Goal: Task Accomplishment & Management: Complete application form

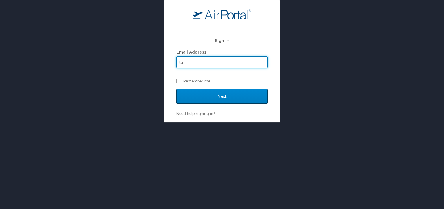
type input "[PERSON_NAME][EMAIL_ADDRESS][PERSON_NAME][DOMAIN_NAME]"
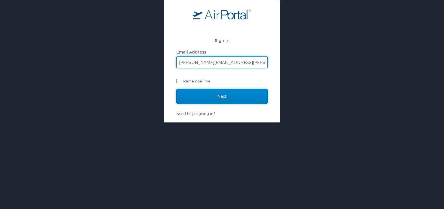
click at [200, 93] on input "Next" at bounding box center [221, 96] width 91 height 14
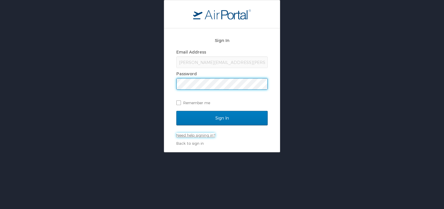
click at [191, 136] on link "Need help signing in?" at bounding box center [195, 135] width 39 height 5
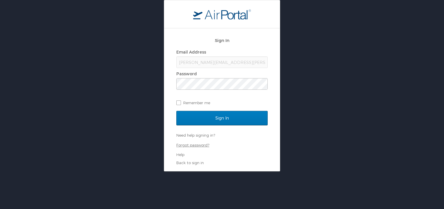
click at [189, 145] on link "Forgot password?" at bounding box center [192, 145] width 33 height 5
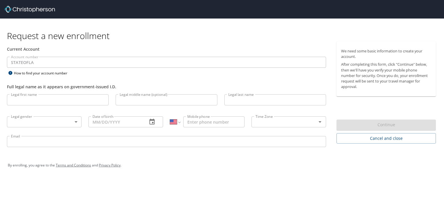
select select "US"
click at [34, 98] on input "Legal first name" at bounding box center [58, 99] width 102 height 11
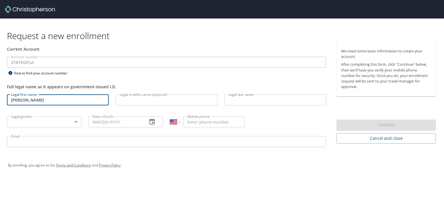
type input "[PERSON_NAME]"
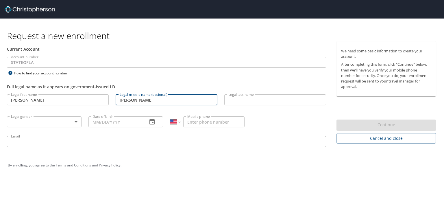
type input "[PERSON_NAME]"
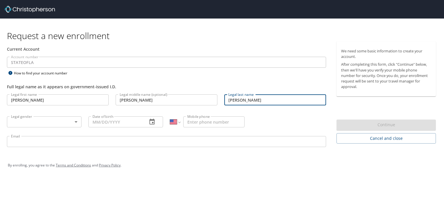
type input "[PERSON_NAME]"
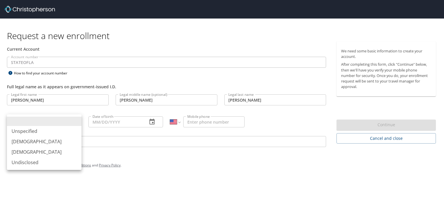
click at [42, 119] on body "Request a new enrollment Current Account Account number STATEOFLA Account numbe…" at bounding box center [222, 104] width 444 height 209
click at [30, 141] on li "[DEMOGRAPHIC_DATA]" at bounding box center [44, 141] width 75 height 10
type input "[DEMOGRAPHIC_DATA]"
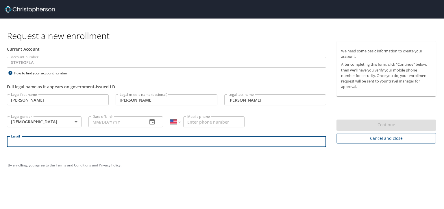
drag, startPoint x: 30, startPoint y: 141, endPoint x: 124, endPoint y: 149, distance: 94.0
click at [124, 149] on div "Email Email" at bounding box center [166, 142] width 326 height 20
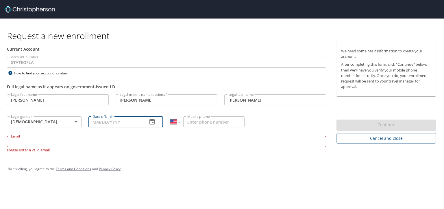
click at [115, 124] on input "Date of birth" at bounding box center [116, 121] width 54 height 11
type input "[DATE]"
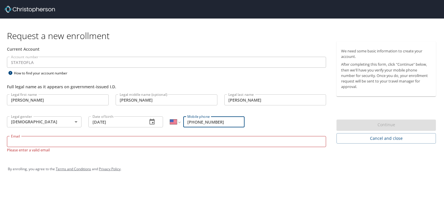
type input "[PHONE_NUMBER]"
click at [102, 144] on input "Email" at bounding box center [166, 141] width 319 height 11
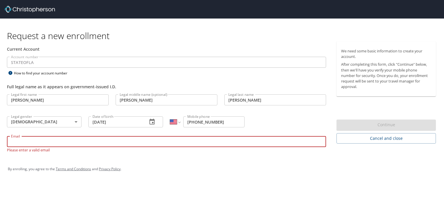
type input "[PERSON_NAME][EMAIL_ADDRESS][PERSON_NAME][DOMAIN_NAME]"
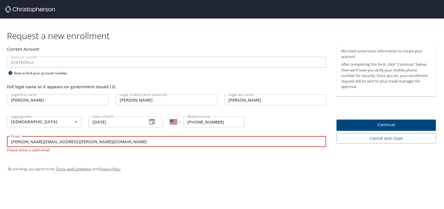
click at [368, 128] on span "Continue" at bounding box center [386, 124] width 90 height 7
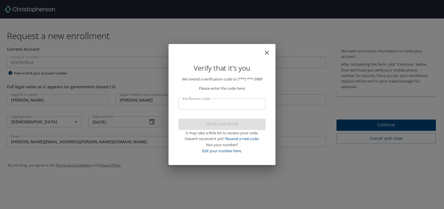
click at [235, 106] on input "Verification code" at bounding box center [221, 103] width 87 height 11
type input "267139"
